Goal: Navigation & Orientation: Understand site structure

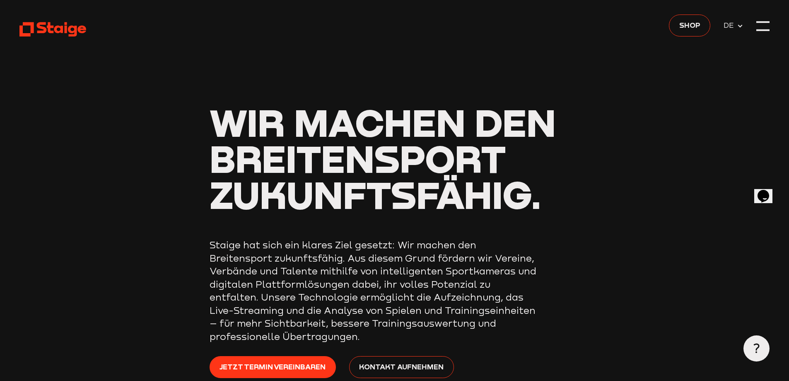
click at [41, 25] on icon at bounding box center [52, 29] width 67 height 16
click at [753, 26] on header "Wir machen den Breitensport zukunftsfähig. Staige hat sich ein klares Ziel gese…" at bounding box center [394, 221] width 750 height 443
click at [761, 25] on div at bounding box center [763, 25] width 13 height 13
click at [51, 24] on icon at bounding box center [52, 29] width 67 height 16
click at [764, 30] on div at bounding box center [763, 31] width 13 height 2
